Goal: Information Seeking & Learning: Learn about a topic

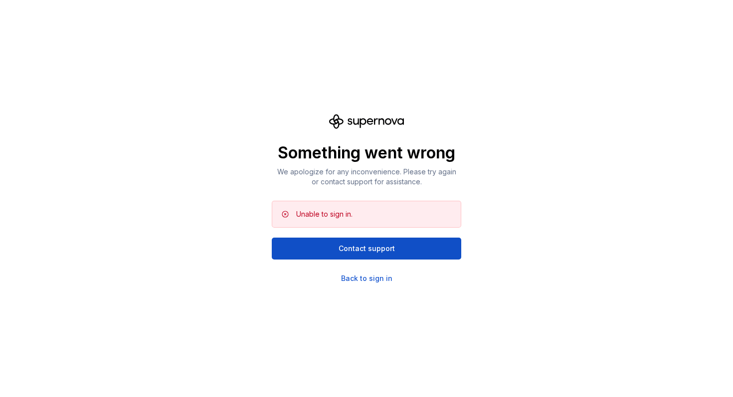
click at [366, 284] on div "Something went wrong We apologize for any inconvenience. Please try again or co…" at bounding box center [366, 198] width 733 height 397
click at [366, 281] on div "Back to sign in" at bounding box center [366, 279] width 51 height 10
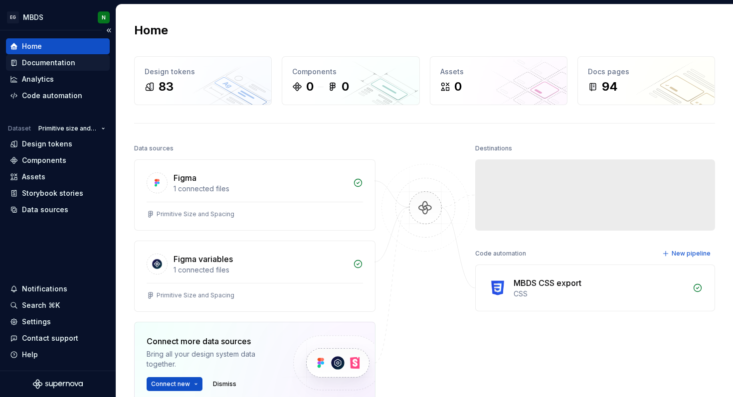
click at [67, 68] on div "Documentation" at bounding box center [58, 63] width 104 height 16
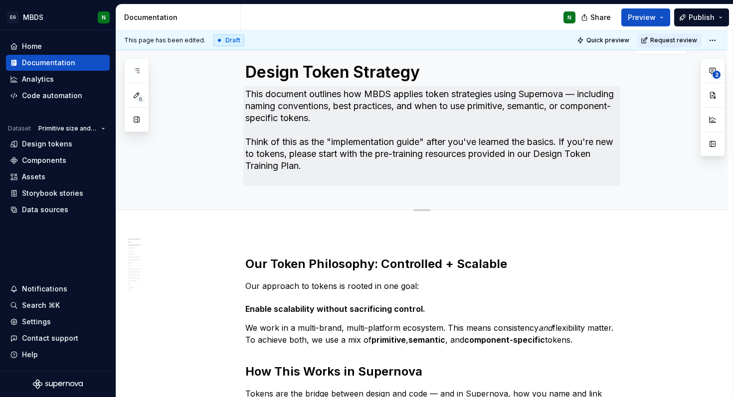
scroll to position [23, 0]
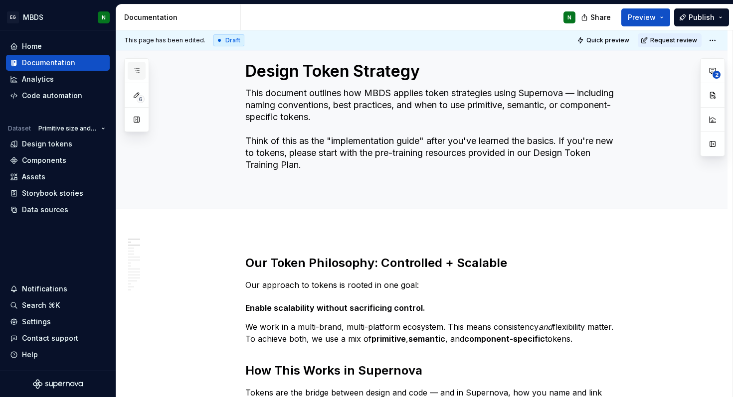
click at [135, 73] on icon "button" at bounding box center [137, 71] width 8 height 8
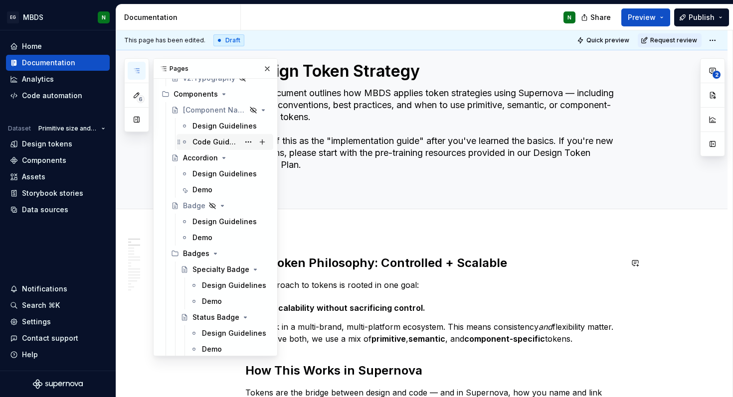
scroll to position [375, 0]
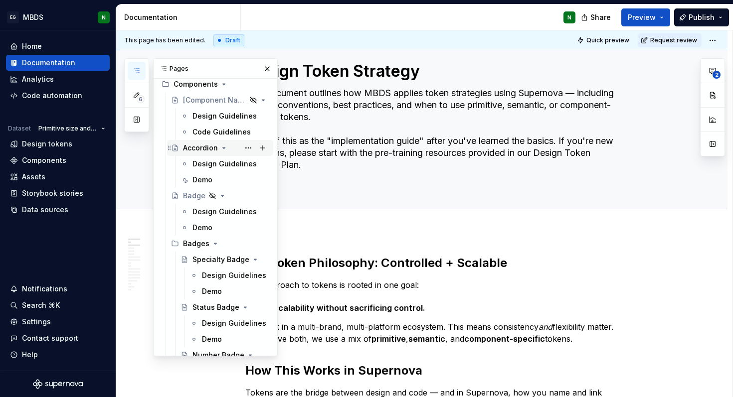
click at [198, 150] on div "Accordion" at bounding box center [200, 148] width 35 height 10
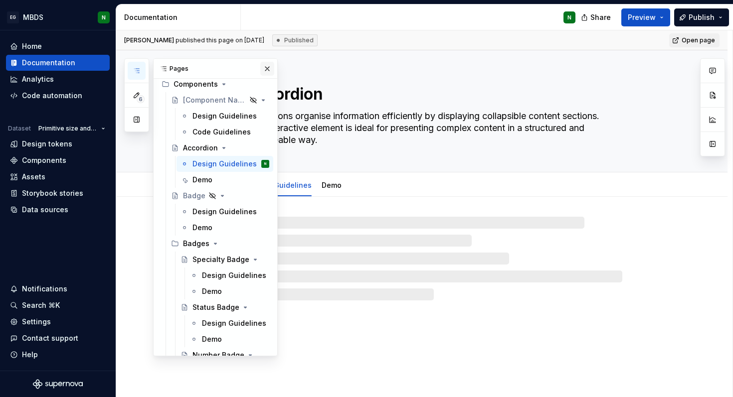
click at [266, 69] on button "button" at bounding box center [267, 69] width 14 height 14
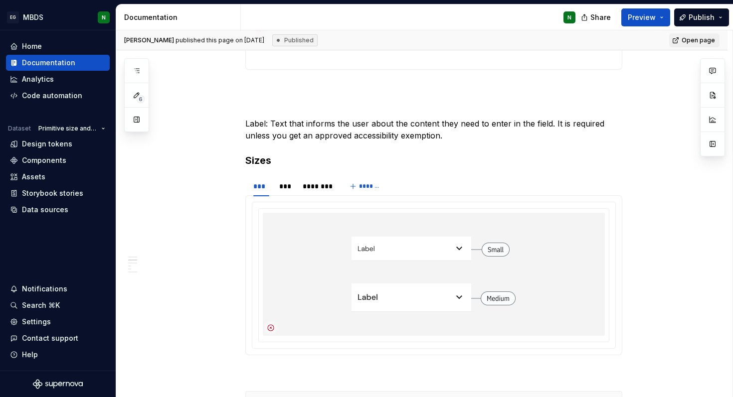
scroll to position [739, 0]
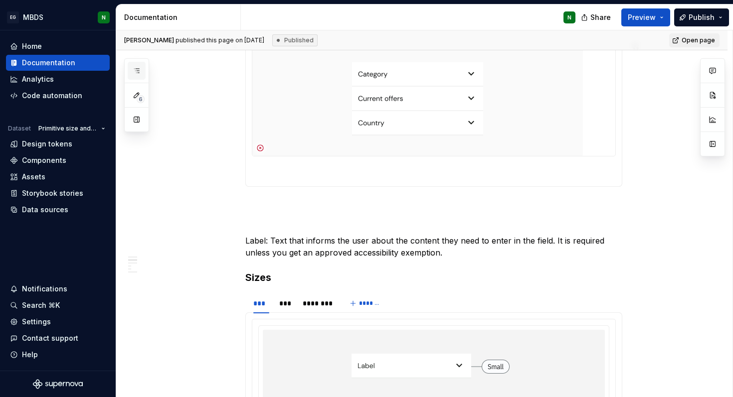
click at [140, 69] on icon "button" at bounding box center [137, 71] width 8 height 8
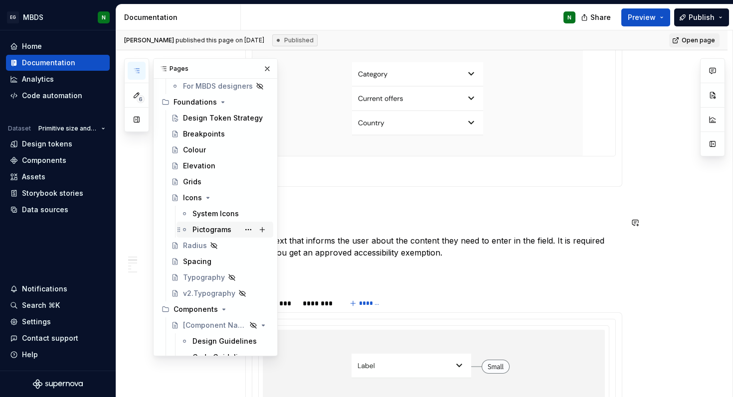
scroll to position [92, 0]
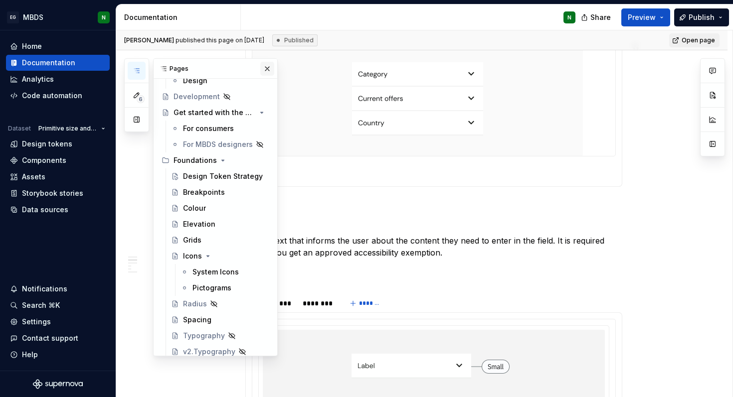
click at [265, 71] on button "button" at bounding box center [267, 69] width 14 height 14
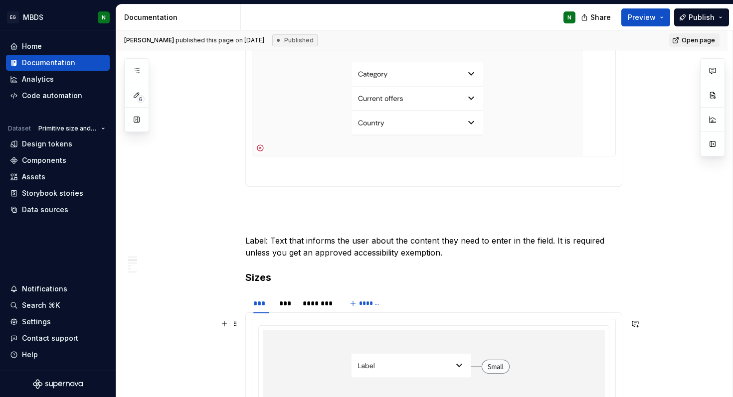
type textarea "*"
